Goal: Task Accomplishment & Management: Use online tool/utility

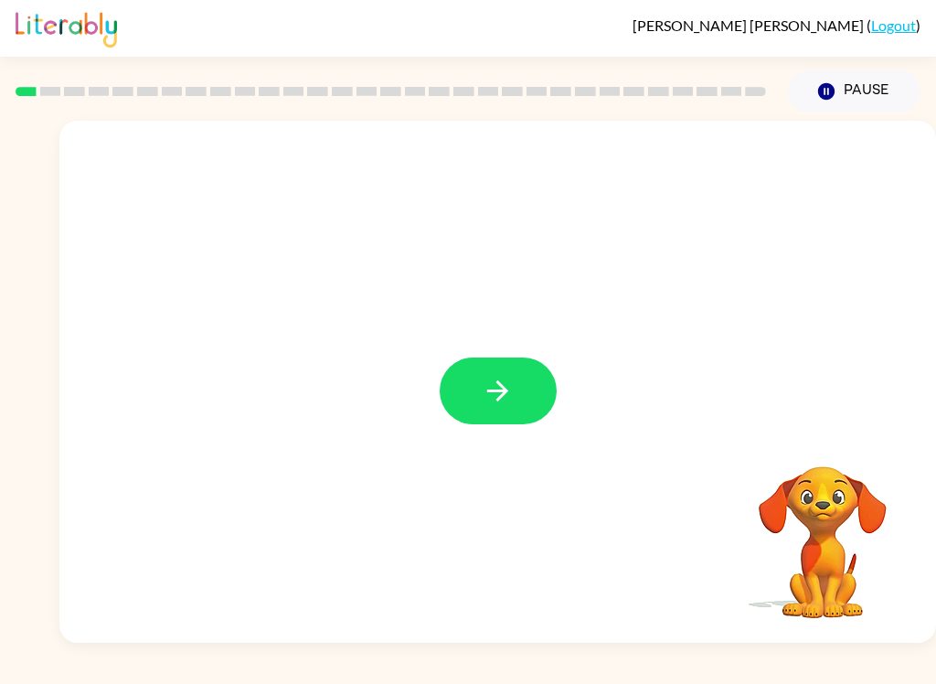
click at [506, 346] on div at bounding box center [497, 382] width 877 height 522
click at [464, 396] on button "button" at bounding box center [498, 391] width 117 height 67
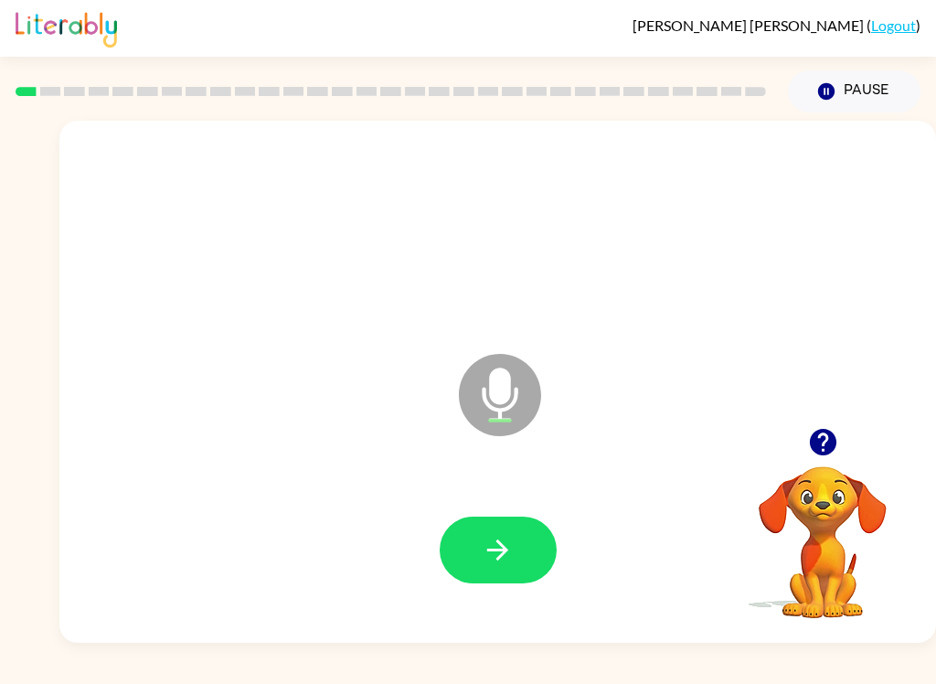
click at [470, 551] on button "button" at bounding box center [498, 550] width 117 height 67
click at [475, 565] on button "button" at bounding box center [498, 550] width 117 height 67
click at [495, 553] on icon "button" at bounding box center [498, 550] width 32 height 32
click at [500, 548] on icon "button" at bounding box center [498, 550] width 32 height 32
click at [488, 546] on icon "button" at bounding box center [498, 550] width 32 height 32
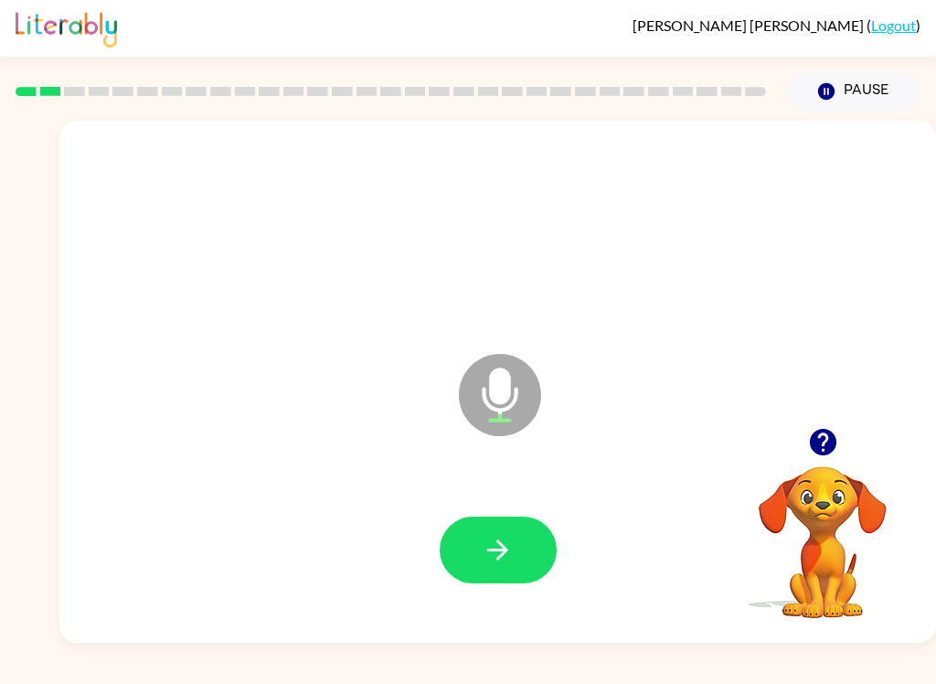
click at [486, 549] on icon "button" at bounding box center [498, 550] width 32 height 32
click at [479, 577] on button "button" at bounding box center [498, 550] width 117 height 67
click at [476, 540] on button "button" at bounding box center [498, 550] width 117 height 67
click at [476, 557] on button "button" at bounding box center [498, 550] width 117 height 67
click at [486, 544] on icon "button" at bounding box center [498, 550] width 32 height 32
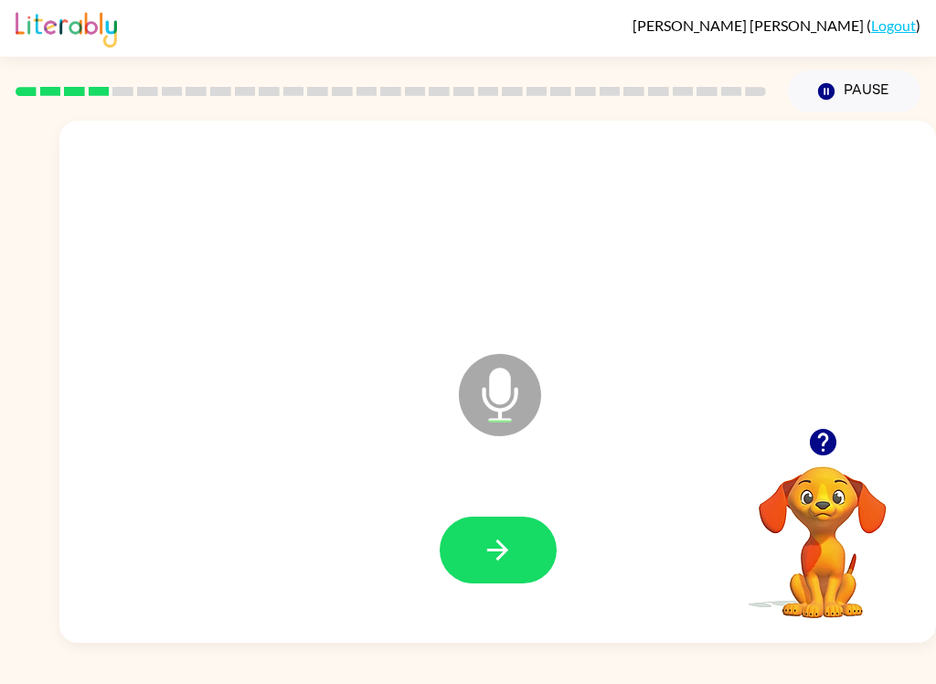
click at [479, 555] on button "button" at bounding box center [498, 550] width 117 height 67
click at [461, 578] on button "button" at bounding box center [498, 550] width 117 height 67
click at [497, 560] on icon "button" at bounding box center [498, 550] width 32 height 32
click at [456, 561] on button "button" at bounding box center [498, 550] width 117 height 67
click at [504, 546] on icon "button" at bounding box center [497, 549] width 21 height 21
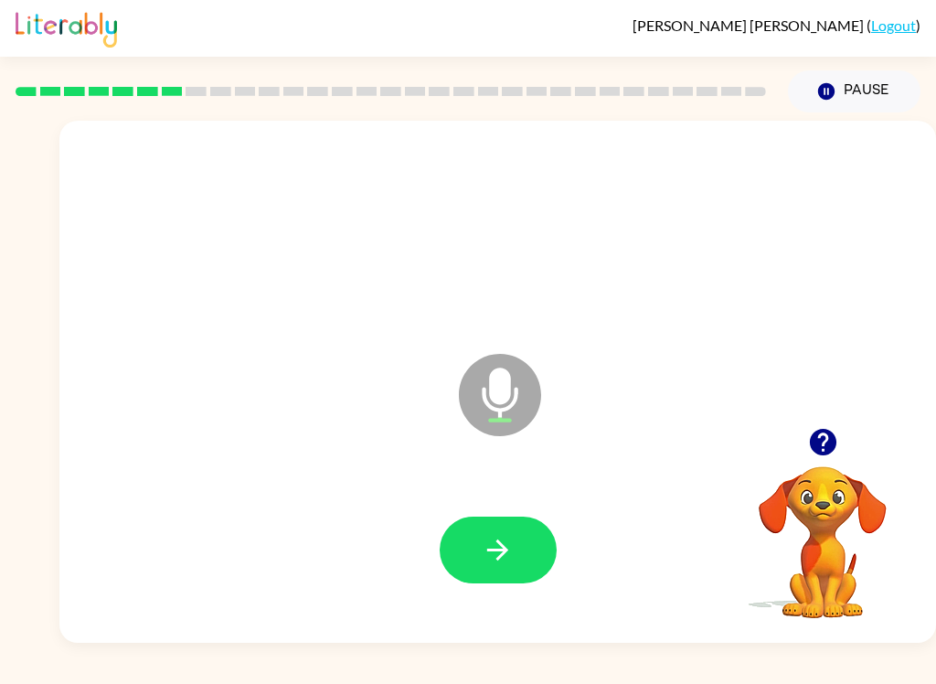
click at [486, 539] on icon "button" at bounding box center [498, 550] width 32 height 32
click at [501, 572] on button "button" at bounding box center [498, 550] width 117 height 67
click at [508, 568] on button "button" at bounding box center [498, 550] width 117 height 67
click at [492, 550] on icon "button" at bounding box center [497, 549] width 21 height 21
click at [498, 525] on button "button" at bounding box center [498, 550] width 117 height 67
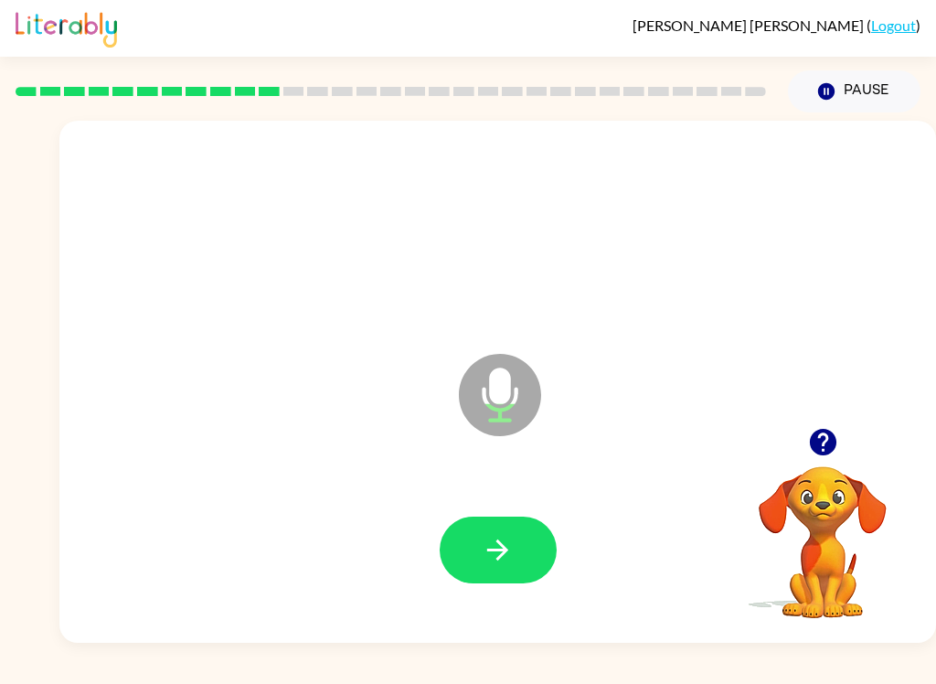
click at [511, 562] on icon "button" at bounding box center [498, 550] width 32 height 32
click at [488, 549] on icon "button" at bounding box center [498, 550] width 32 height 32
click at [476, 521] on button "button" at bounding box center [498, 550] width 117 height 67
click at [495, 547] on icon "button" at bounding box center [498, 550] width 32 height 32
click at [488, 582] on button "button" at bounding box center [498, 550] width 117 height 67
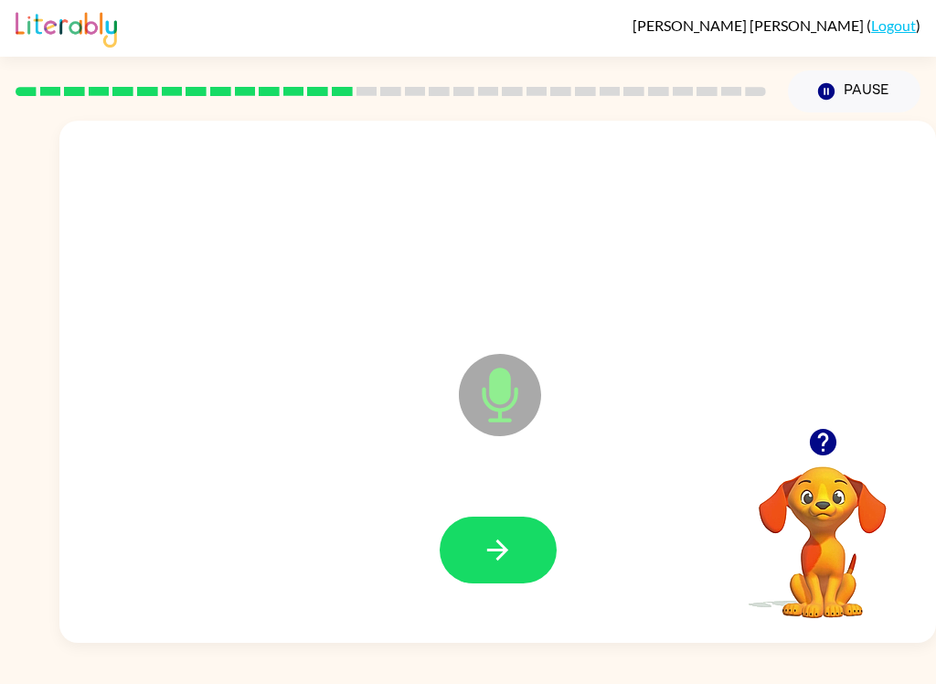
click at [498, 554] on icon "button" at bounding box center [498, 550] width 32 height 32
click at [493, 548] on icon "button" at bounding box center [498, 550] width 32 height 32
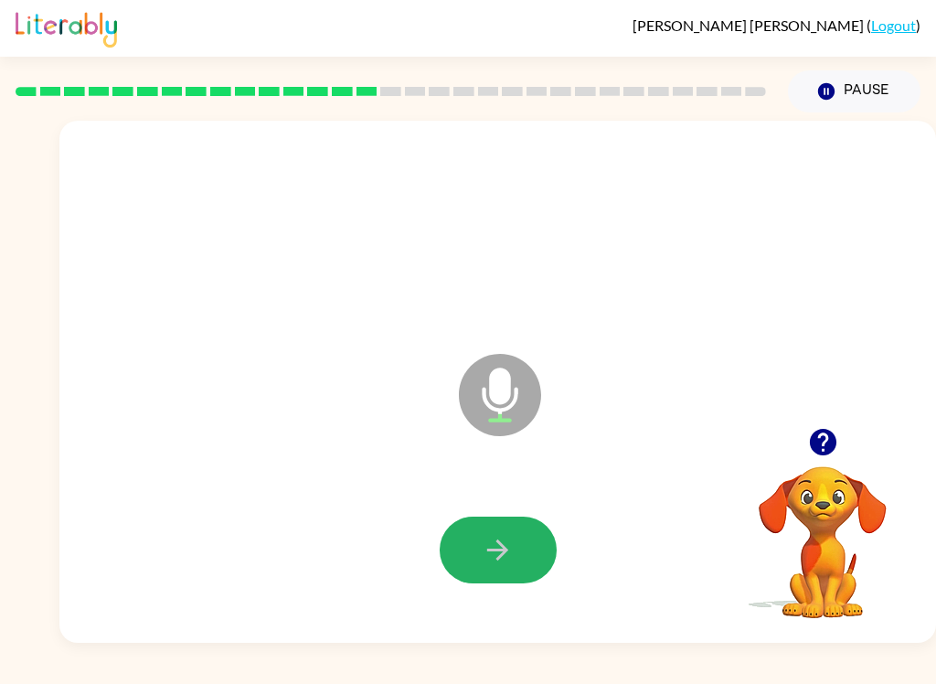
click at [497, 560] on icon "button" at bounding box center [497, 549] width 21 height 21
click at [493, 564] on icon "button" at bounding box center [498, 550] width 32 height 32
click at [495, 551] on icon "button" at bounding box center [497, 549] width 21 height 21
click at [477, 548] on button "button" at bounding box center [498, 550] width 117 height 67
click at [492, 554] on icon "button" at bounding box center [498, 550] width 32 height 32
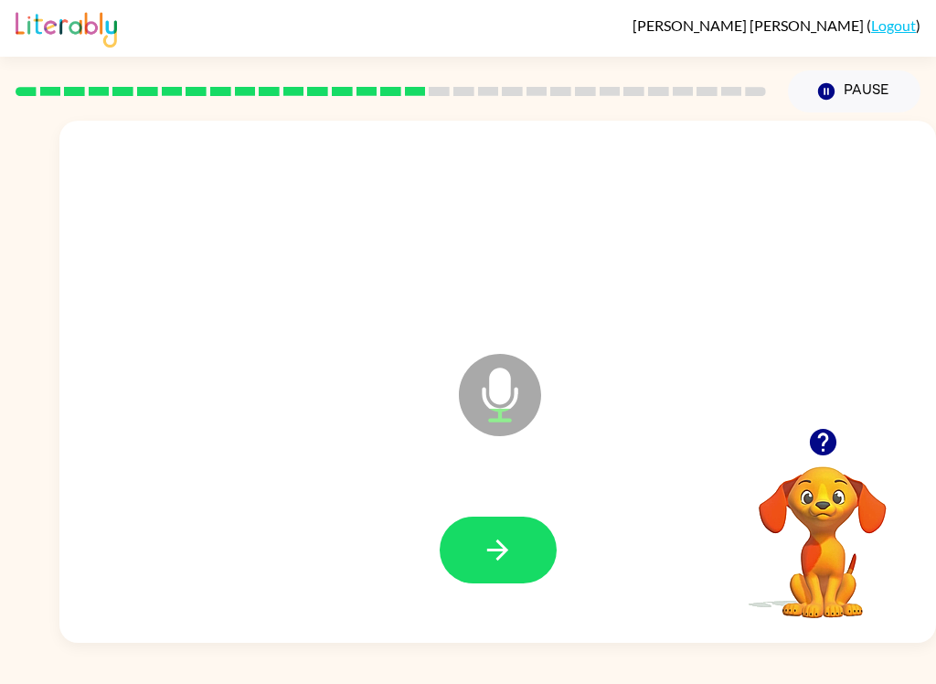
click at [472, 561] on button "button" at bounding box center [498, 550] width 117 height 67
click at [506, 543] on icon "button" at bounding box center [498, 550] width 32 height 32
click at [505, 525] on button "button" at bounding box center [498, 550] width 117 height 67
click at [492, 558] on icon "button" at bounding box center [498, 550] width 32 height 32
click at [491, 568] on button "button" at bounding box center [498, 550] width 117 height 67
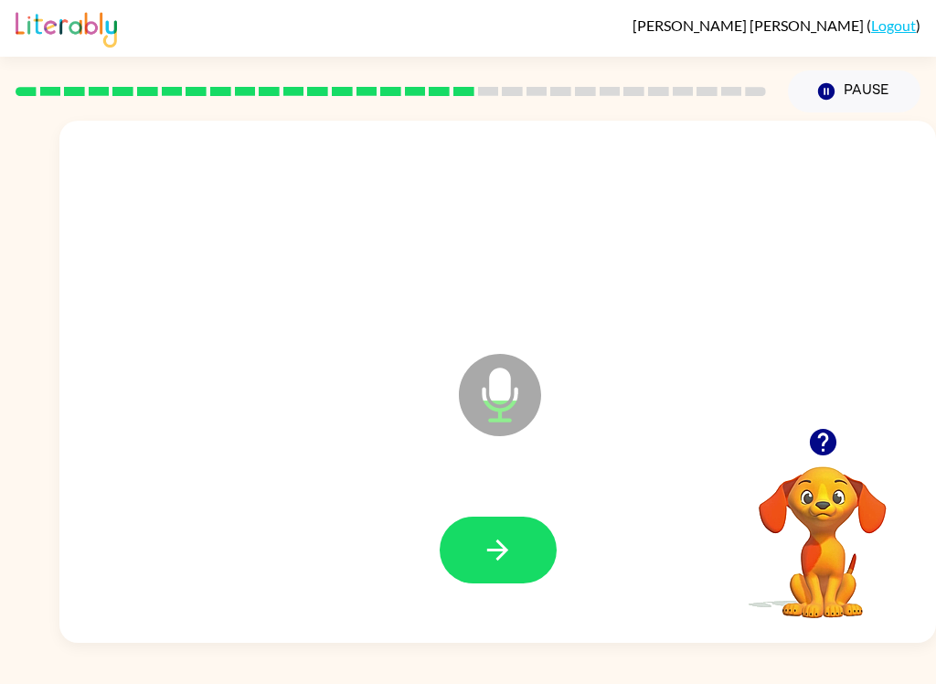
click at [495, 581] on button "button" at bounding box center [498, 550] width 117 height 67
click at [503, 564] on icon "button" at bounding box center [498, 550] width 32 height 32
click at [477, 544] on button "button" at bounding box center [498, 550] width 117 height 67
click at [466, 554] on button "button" at bounding box center [498, 550] width 117 height 67
click at [486, 549] on icon "button" at bounding box center [498, 550] width 32 height 32
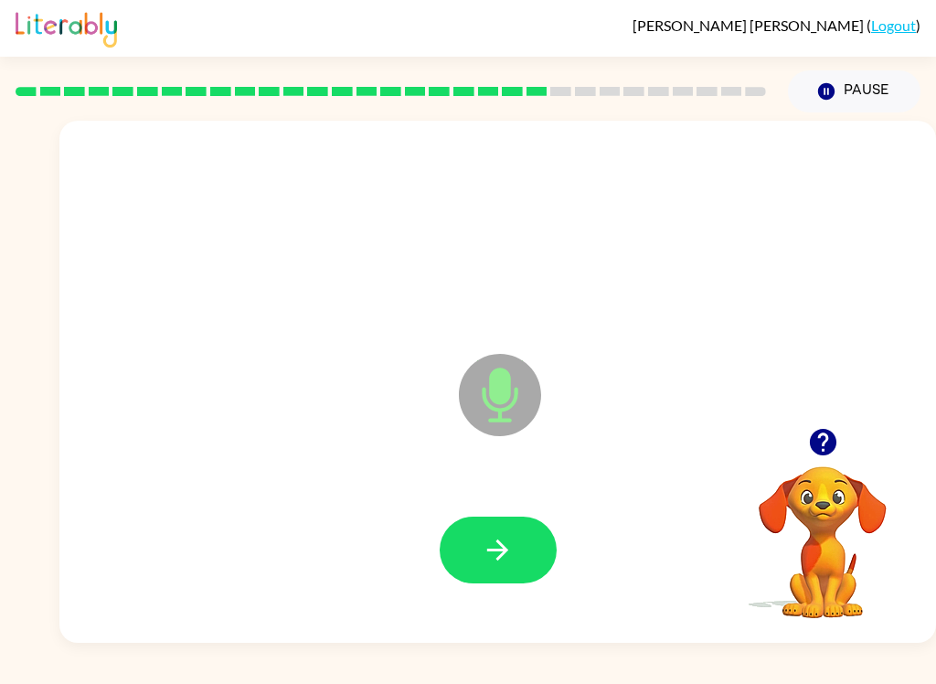
click at [497, 583] on button "button" at bounding box center [498, 550] width 117 height 67
click at [477, 552] on button "button" at bounding box center [498, 550] width 117 height 67
click at [497, 555] on icon "button" at bounding box center [498, 550] width 32 height 32
click at [496, 563] on icon "button" at bounding box center [498, 550] width 32 height 32
click at [491, 564] on icon "button" at bounding box center [498, 550] width 32 height 32
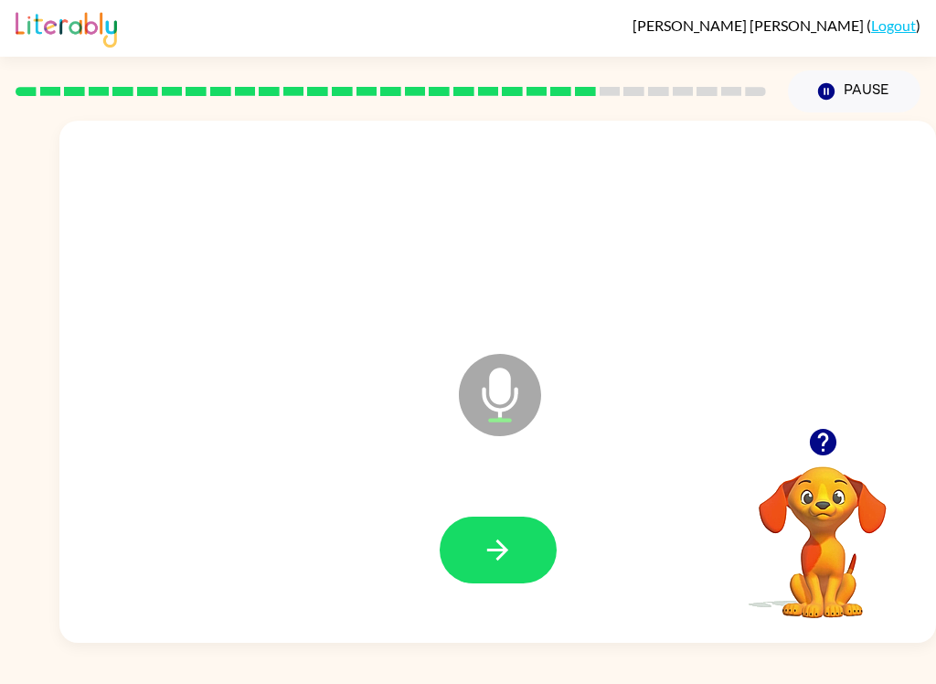
click at [501, 539] on icon "button" at bounding box center [498, 550] width 32 height 32
click at [497, 565] on icon "button" at bounding box center [498, 550] width 32 height 32
click at [484, 557] on icon "button" at bounding box center [498, 550] width 32 height 32
click at [497, 559] on icon "button" at bounding box center [497, 549] width 21 height 21
click at [507, 577] on button "button" at bounding box center [498, 550] width 117 height 67
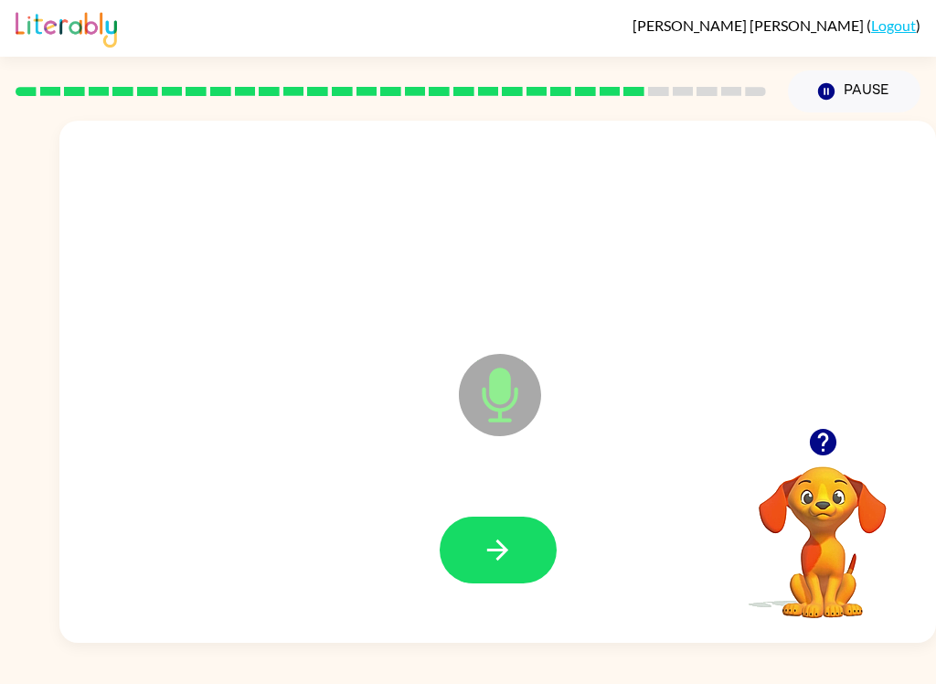
click at [492, 554] on icon "button" at bounding box center [498, 550] width 32 height 32
click at [473, 559] on button "button" at bounding box center [498, 550] width 117 height 67
click at [475, 551] on button "button" at bounding box center [498, 550] width 117 height 67
click at [491, 561] on icon "button" at bounding box center [498, 550] width 32 height 32
click at [470, 560] on button "button" at bounding box center [498, 550] width 117 height 67
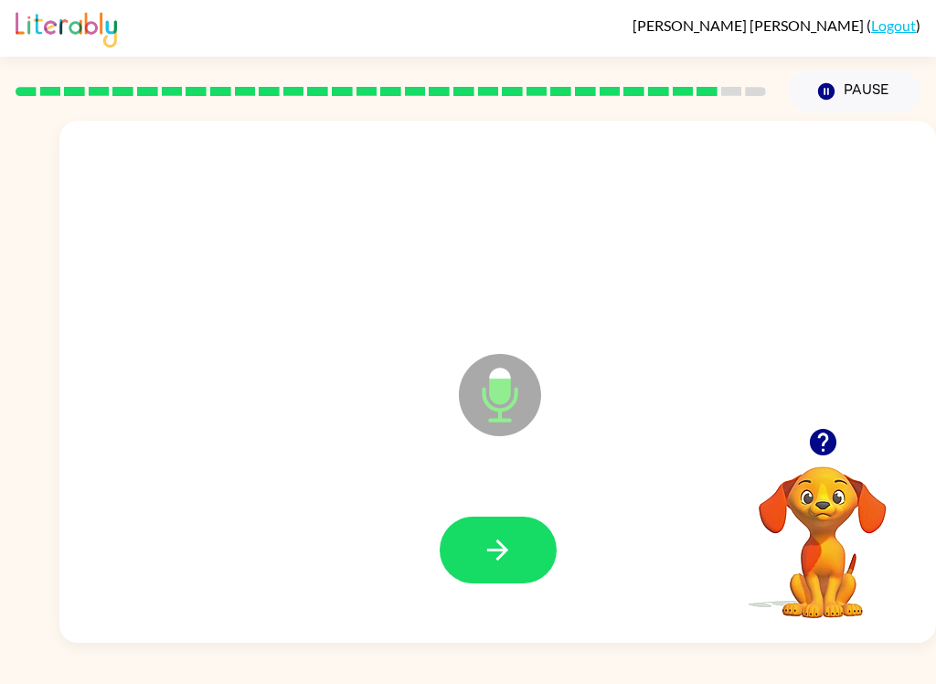
click at [489, 560] on icon "button" at bounding box center [498, 550] width 32 height 32
click at [448, 550] on button "button" at bounding box center [498, 550] width 117 height 67
click at [461, 529] on button "button" at bounding box center [498, 550] width 117 height 67
click at [501, 546] on icon "button" at bounding box center [497, 549] width 21 height 21
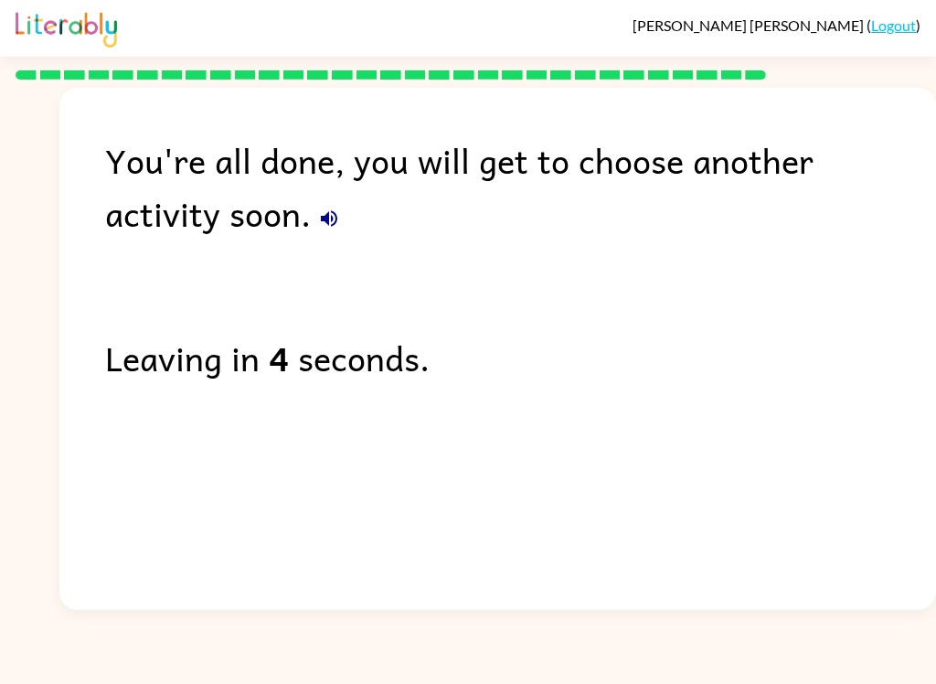
click at [236, 247] on div "You're all done, you will get to choose another activity soon. Leaving in 4 sec…" at bounding box center [497, 344] width 877 height 513
